Goal: Information Seeking & Learning: Find specific fact

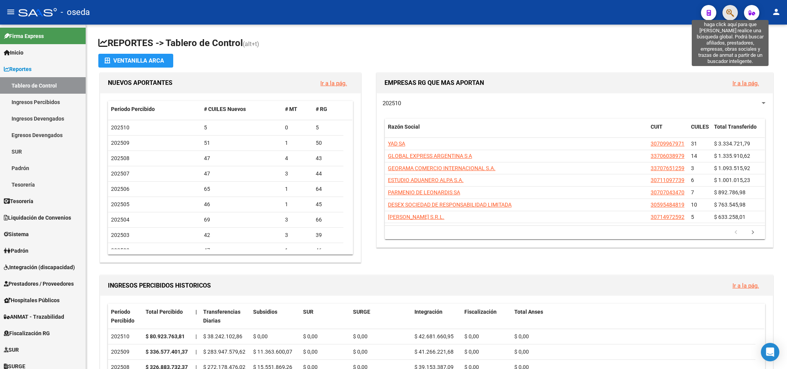
click at [731, 12] on icon "button" at bounding box center [731, 12] width 8 height 9
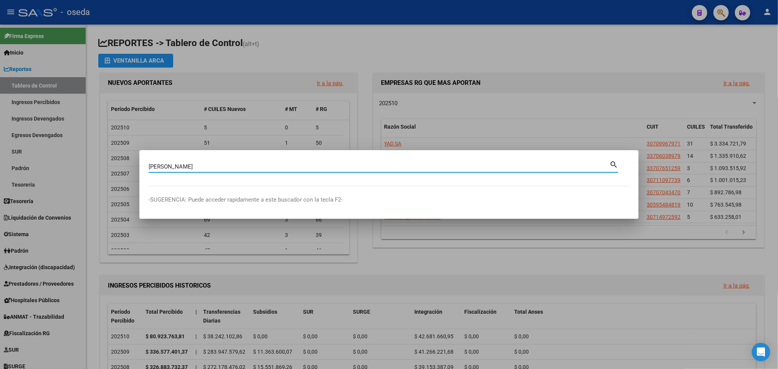
type input "[PERSON_NAME]"
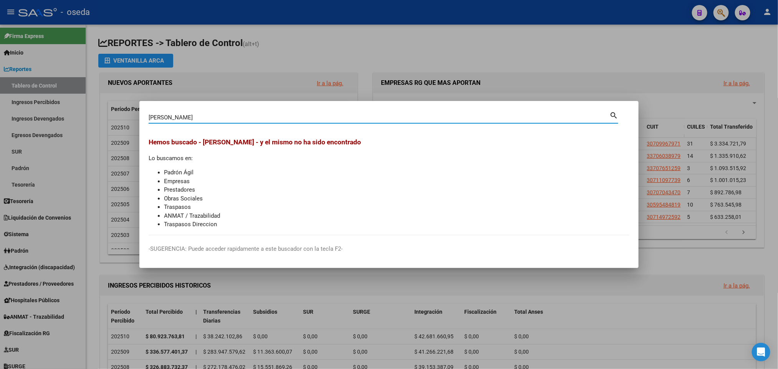
click at [177, 115] on input "[PERSON_NAME]" at bounding box center [379, 117] width 461 height 7
click at [206, 137] on h3 "Hemos buscado - [PERSON_NAME] - y el mismo no ha sido encontrado" at bounding box center [389, 142] width 481 height 10
click at [264, 270] on div at bounding box center [389, 184] width 778 height 369
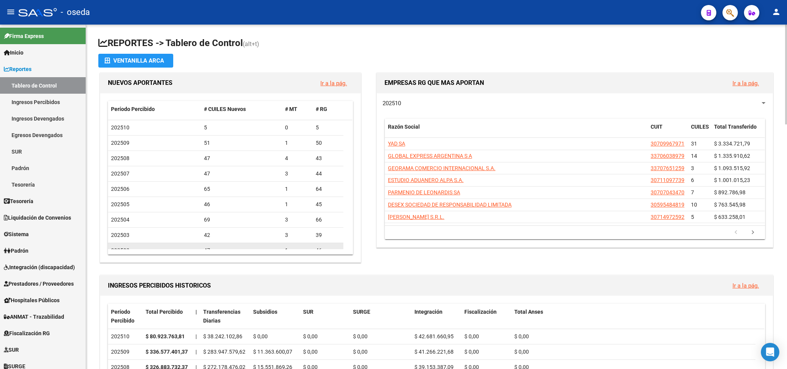
click at [271, 246] on div "47" at bounding box center [241, 250] width 75 height 9
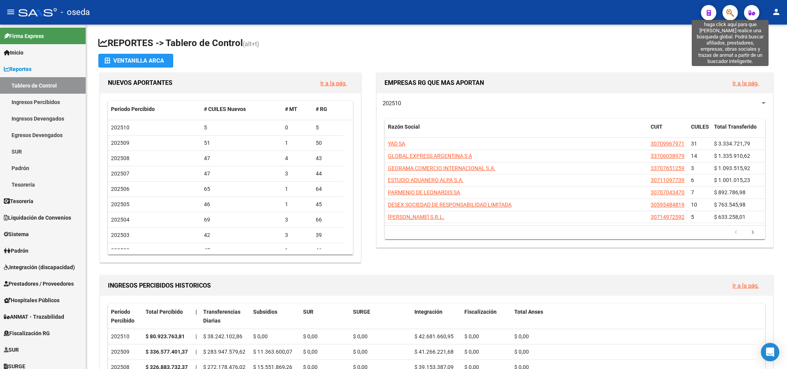
click at [727, 16] on icon "button" at bounding box center [731, 12] width 8 height 9
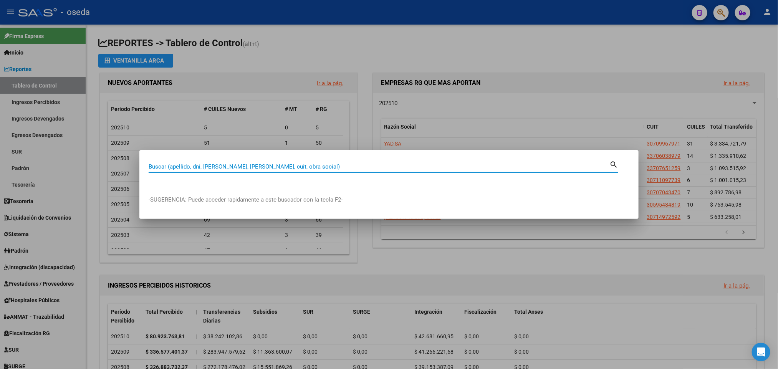
click at [357, 171] on div "Buscar (apellido, dni, [PERSON_NAME], [PERSON_NAME], cuit, obra social)" at bounding box center [379, 167] width 461 height 12
type input "[PERSON_NAME] se"
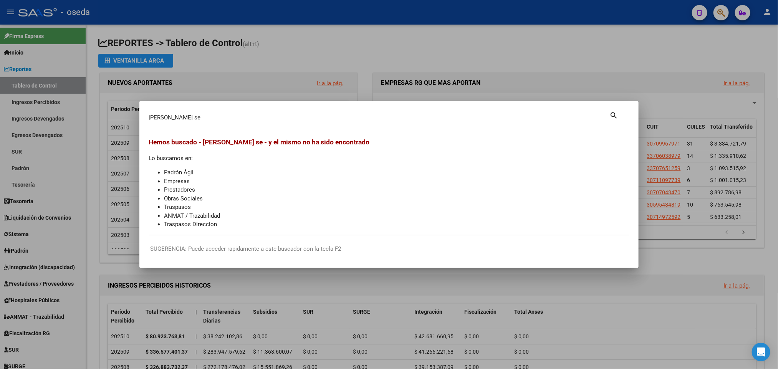
click at [181, 139] on span "Hemos buscado - [PERSON_NAME] se - y el mismo no ha sido encontrado" at bounding box center [259, 142] width 221 height 8
click at [193, 117] on input "[PERSON_NAME] se" at bounding box center [379, 117] width 461 height 7
click at [395, 70] on div at bounding box center [389, 184] width 778 height 369
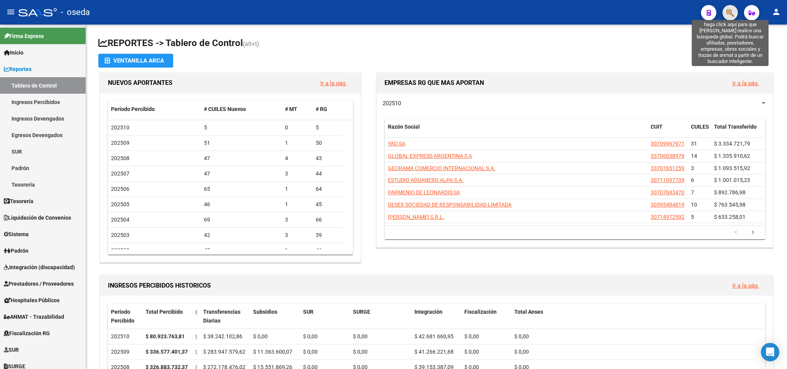
click at [731, 16] on icon "button" at bounding box center [731, 12] width 8 height 9
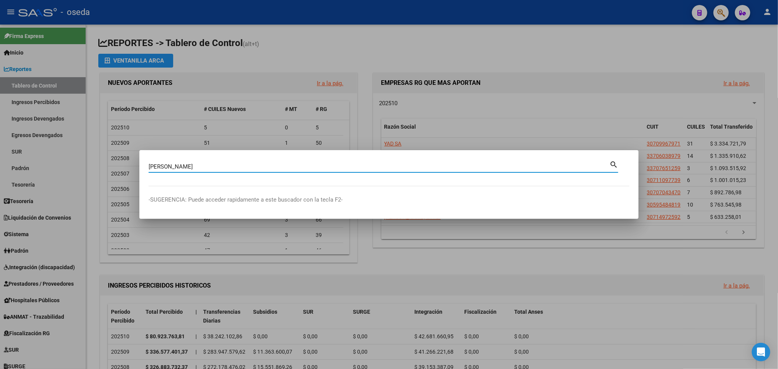
type input "[PERSON_NAME]"
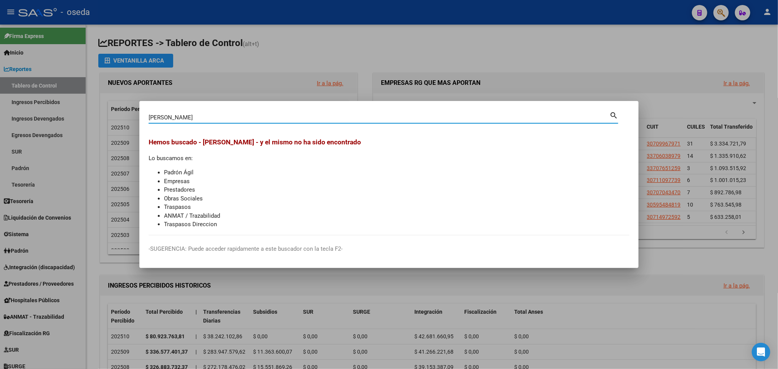
click at [172, 143] on span "Hemos buscado - [PERSON_NAME] - y el mismo no ha sido encontrado" at bounding box center [255, 142] width 212 height 8
click at [234, 251] on p "-SUGERENCIA: Puede acceder rapidamente a este buscador con la tecla F2-" at bounding box center [389, 249] width 481 height 9
click at [178, 222] on li "Traspasos Direccion" at bounding box center [397, 224] width 466 height 9
click at [201, 216] on li "ANMAT / Trazabilidad" at bounding box center [397, 216] width 466 height 9
click at [174, 153] on div "Hemos buscado - [PERSON_NAME] - y el mismo no ha sido encontrado Lo buscamos en…" at bounding box center [389, 183] width 481 height 92
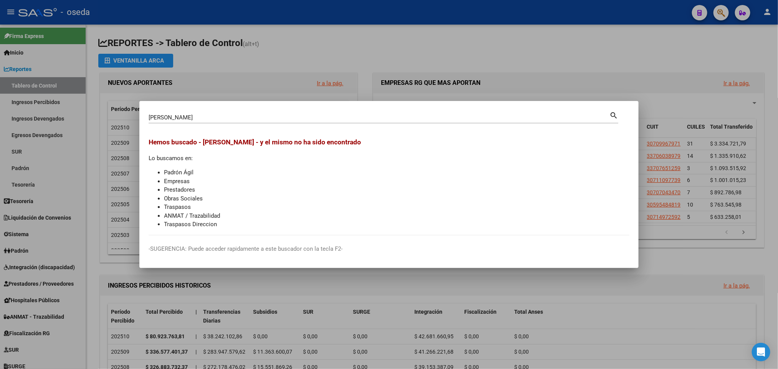
click at [221, 143] on span "Hemos buscado - [PERSON_NAME] - y el mismo no ha sido encontrado" at bounding box center [255, 142] width 212 height 8
click at [322, 142] on span "Hemos buscado - [PERSON_NAME] - y el mismo no ha sido encontrado" at bounding box center [255, 142] width 212 height 8
click at [176, 118] on input "[PERSON_NAME]" at bounding box center [379, 117] width 461 height 7
click at [613, 114] on mat-icon "search" at bounding box center [614, 114] width 9 height 9
click at [538, 64] on div at bounding box center [389, 184] width 778 height 369
